Goal: Information Seeking & Learning: Learn about a topic

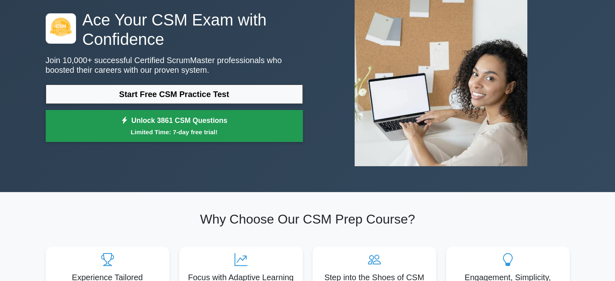
scroll to position [61, 0]
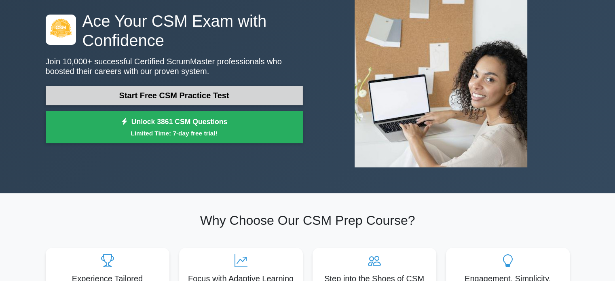
click at [157, 86] on link "Start Free CSM Practice Test" at bounding box center [174, 95] width 257 height 19
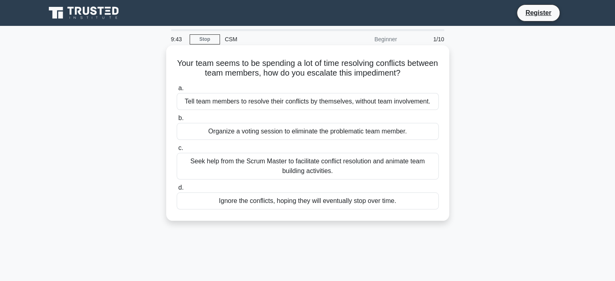
click at [248, 169] on div "Seek help from the Scrum Master to facilitate conflict resolution and animate t…" at bounding box center [308, 166] width 262 height 27
click at [177, 151] on input "c. Seek help from the Scrum Master to facilitate conflict resolution and animat…" at bounding box center [177, 148] width 0 height 5
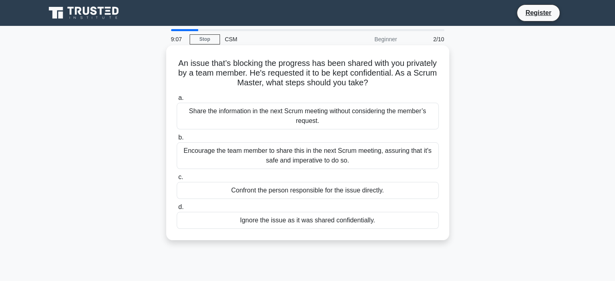
click at [276, 155] on div "Encourage the team member to share this in the next Scrum meeting, assuring tha…" at bounding box center [308, 155] width 262 height 27
click at [177, 140] on input "b. Encourage the team member to share this in the next Scrum meeting, assuring …" at bounding box center [177, 137] width 0 height 5
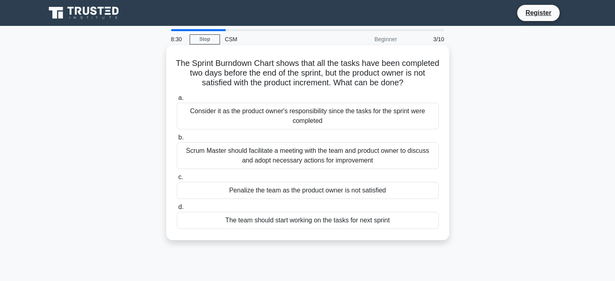
click at [259, 229] on div "The team should start working on the tasks for next sprint" at bounding box center [308, 220] width 262 height 17
click at [177, 210] on input "d. The team should start working on the tasks for next sprint" at bounding box center [177, 207] width 0 height 5
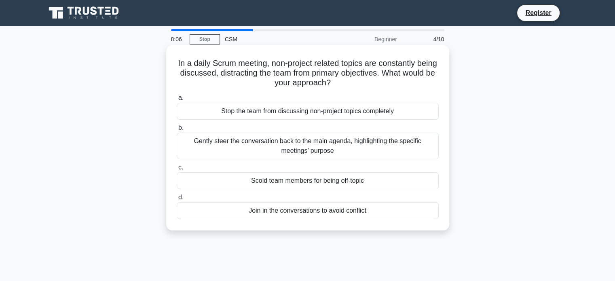
click at [277, 145] on div "Gently steer the conversation back to the main agenda, highlighting the specifi…" at bounding box center [308, 146] width 262 height 27
click at [177, 131] on input "b. Gently steer the conversation back to the main agenda, highlighting the spec…" at bounding box center [177, 127] width 0 height 5
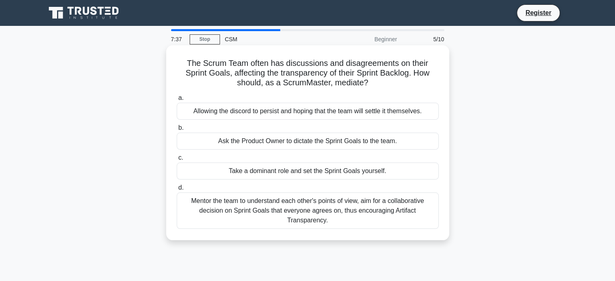
click at [263, 212] on div "Mentor the team to understand each other's points of view, aim for a collaborat…" at bounding box center [308, 211] width 262 height 36
click at [177, 191] on input "d. Mentor the team to understand each other's points of view, aim for a collabo…" at bounding box center [177, 187] width 0 height 5
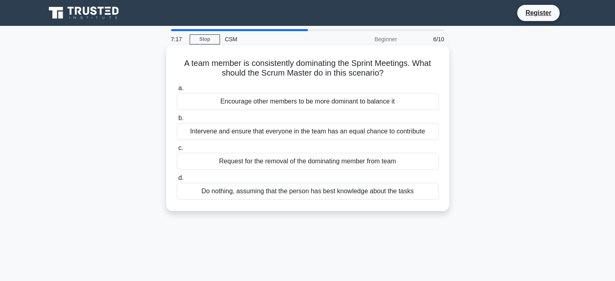
click at [254, 134] on div "Intervene and ensure that everyone in the team has an equal chance to contribute" at bounding box center [308, 131] width 262 height 17
click at [177, 121] on input "b. Intervene and ensure that everyone in the team has an equal chance to contri…" at bounding box center [177, 118] width 0 height 5
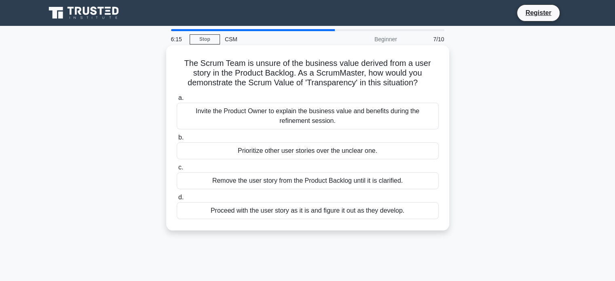
click at [312, 177] on div "Remove the user story from the Product Backlog until it is clarified." at bounding box center [308, 180] width 262 height 17
click at [177, 170] on input "c. Remove the user story from the Product Backlog until it is clarified." at bounding box center [177, 167] width 0 height 5
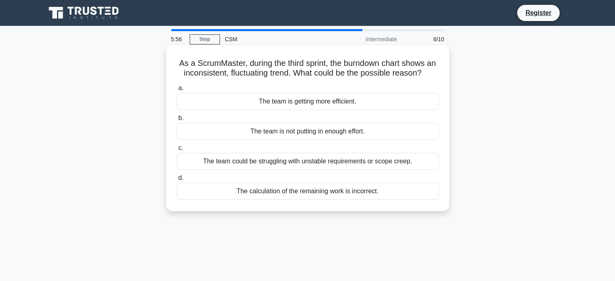
click at [289, 167] on div "The team could be struggling with unstable requirements or scope creep." at bounding box center [308, 161] width 262 height 17
click at [177, 151] on input "c. The team could be struggling with unstable requirements or scope creep." at bounding box center [177, 148] width 0 height 5
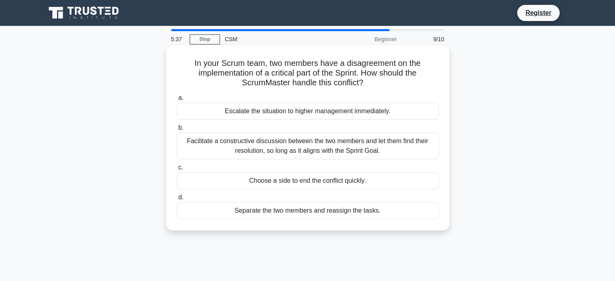
click at [289, 155] on div "Facilitate a constructive discussion between the two members and let them find …" at bounding box center [308, 146] width 262 height 27
click at [177, 131] on input "b. Facilitate a constructive discussion between the two members and let them fi…" at bounding box center [177, 127] width 0 height 5
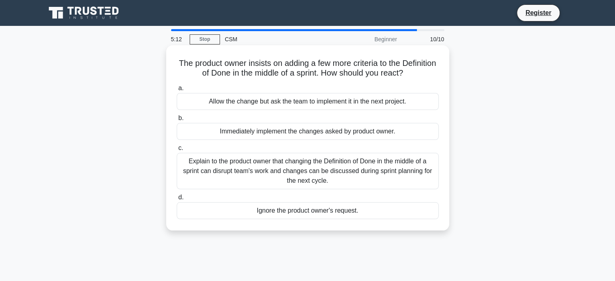
click at [296, 168] on div "Explain to the product owner that changing the Definition of Done in the middle…" at bounding box center [308, 171] width 262 height 36
click at [177, 151] on input "c. Explain to the product owner that changing the Definition of Done in the mid…" at bounding box center [177, 148] width 0 height 5
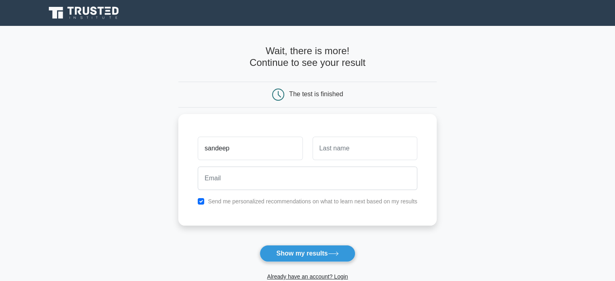
type input "sandeep"
type input "[PERSON_NAME]"
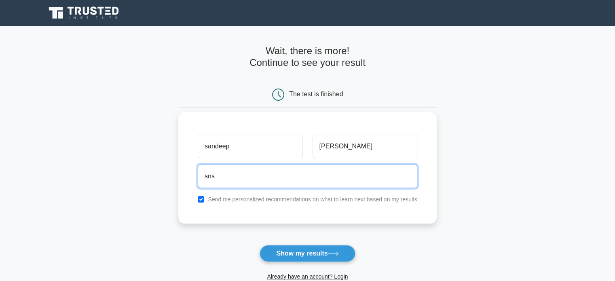
type input "[EMAIL_ADDRESS][DOMAIN_NAME]"
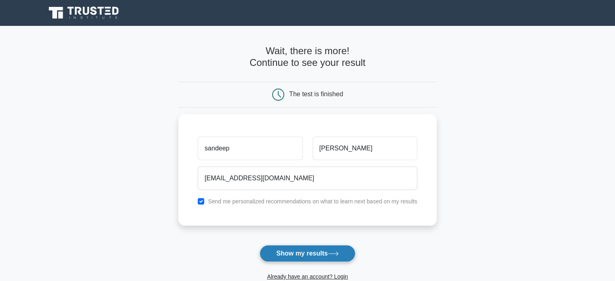
click at [290, 255] on button "Show my results" at bounding box center [307, 253] width 95 height 17
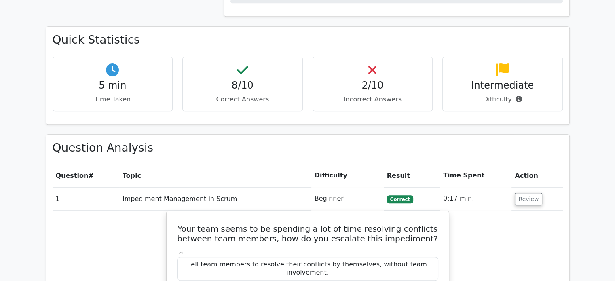
scroll to position [536, 0]
click at [134, 164] on th "Topic" at bounding box center [215, 175] width 192 height 23
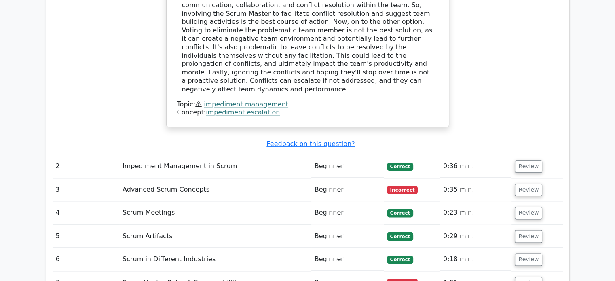
scroll to position [953, 0]
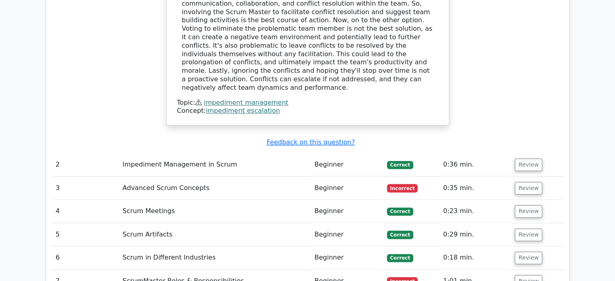
click at [162, 177] on td "Advanced Scrum Concepts" at bounding box center [215, 188] width 192 height 23
click at [520, 182] on button "Review" at bounding box center [529, 188] width 28 height 13
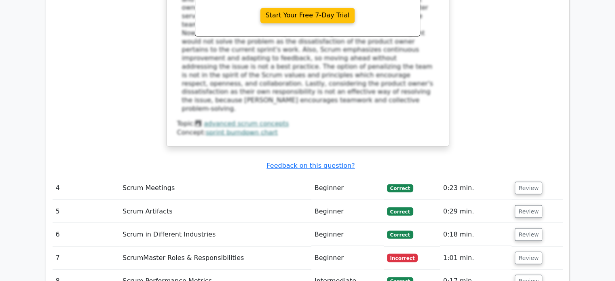
scroll to position [1409, 0]
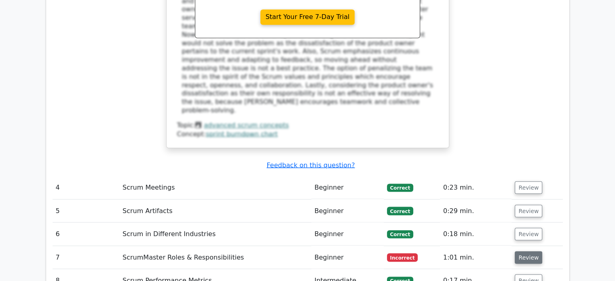
click at [525, 251] on button "Review" at bounding box center [529, 257] width 28 height 13
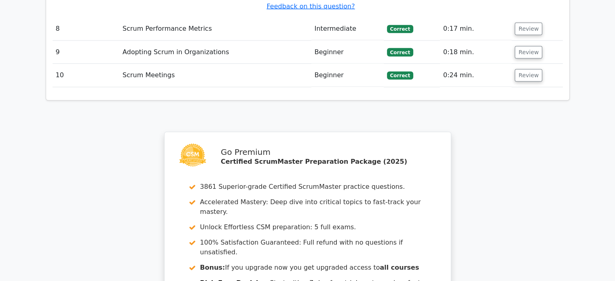
scroll to position [2019, 0]
